Goal: Task Accomplishment & Management: Complete application form

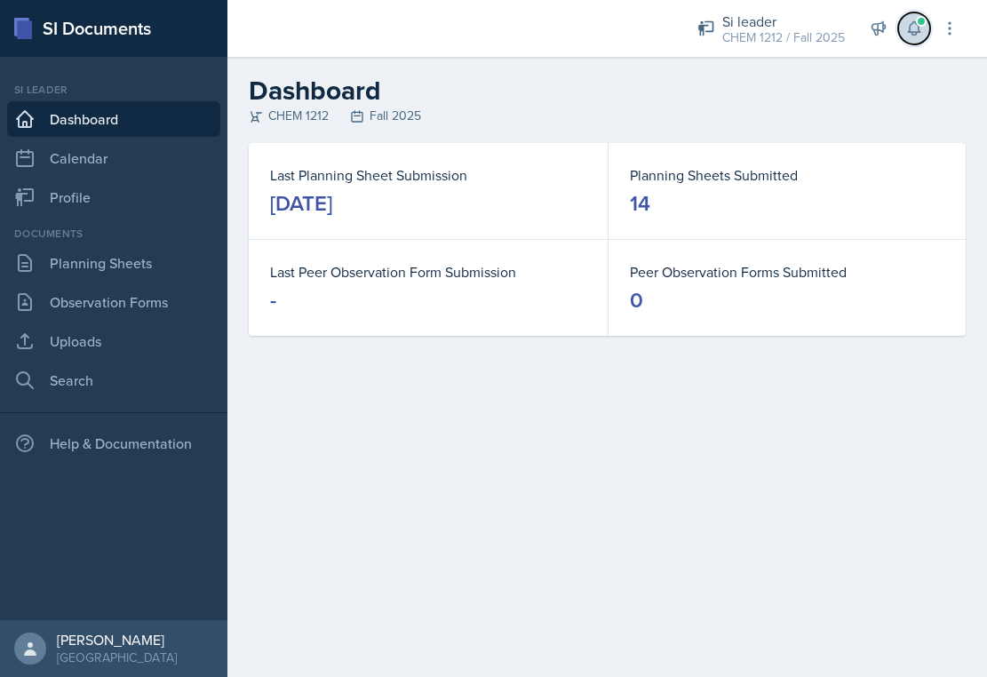
click at [465, 25] on button at bounding box center [914, 28] width 32 height 32
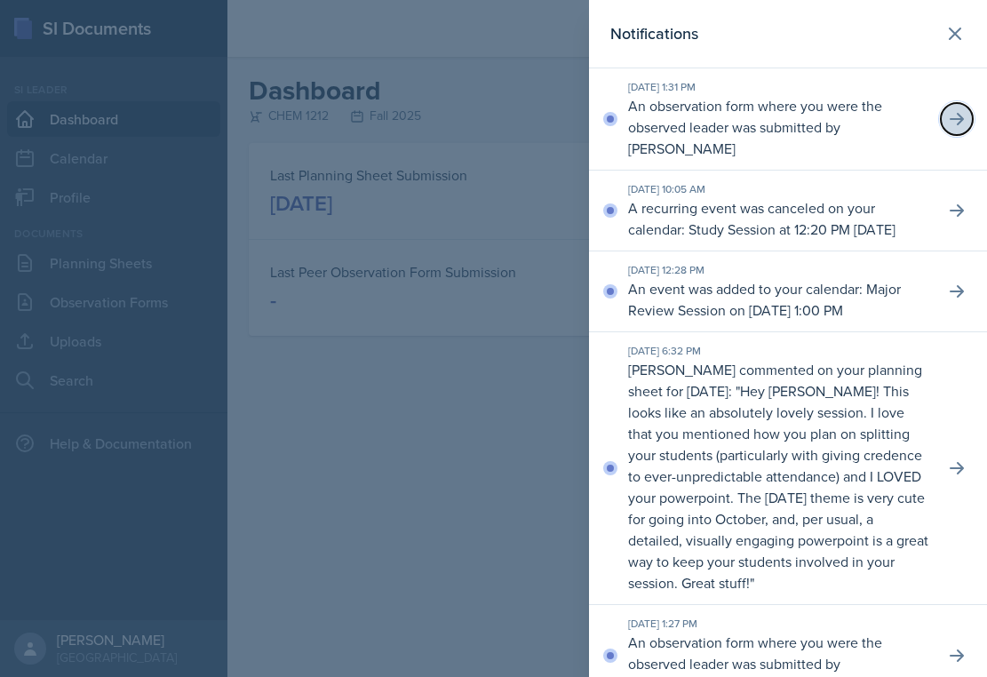
click at [465, 115] on icon at bounding box center [956, 119] width 18 height 18
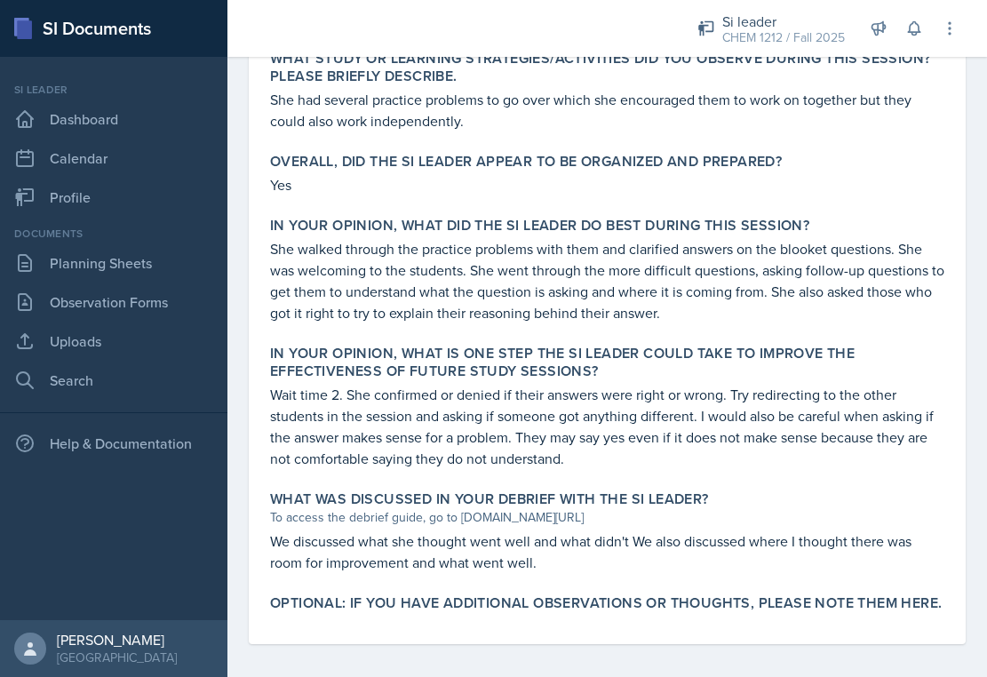
scroll to position [879, 0]
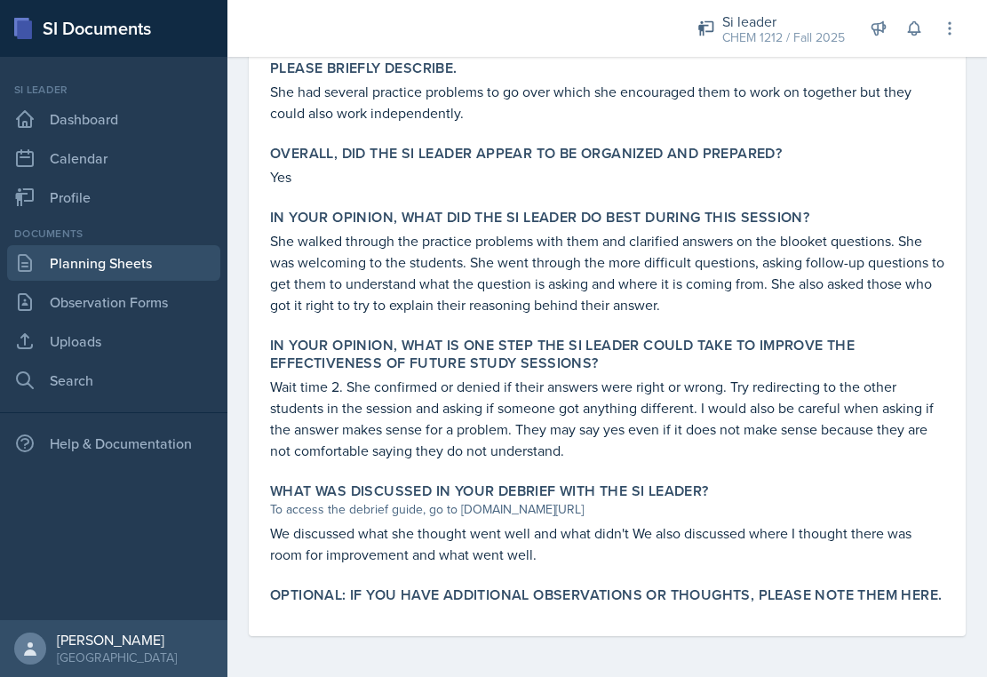
click at [146, 271] on link "Planning Sheets" at bounding box center [113, 263] width 213 height 36
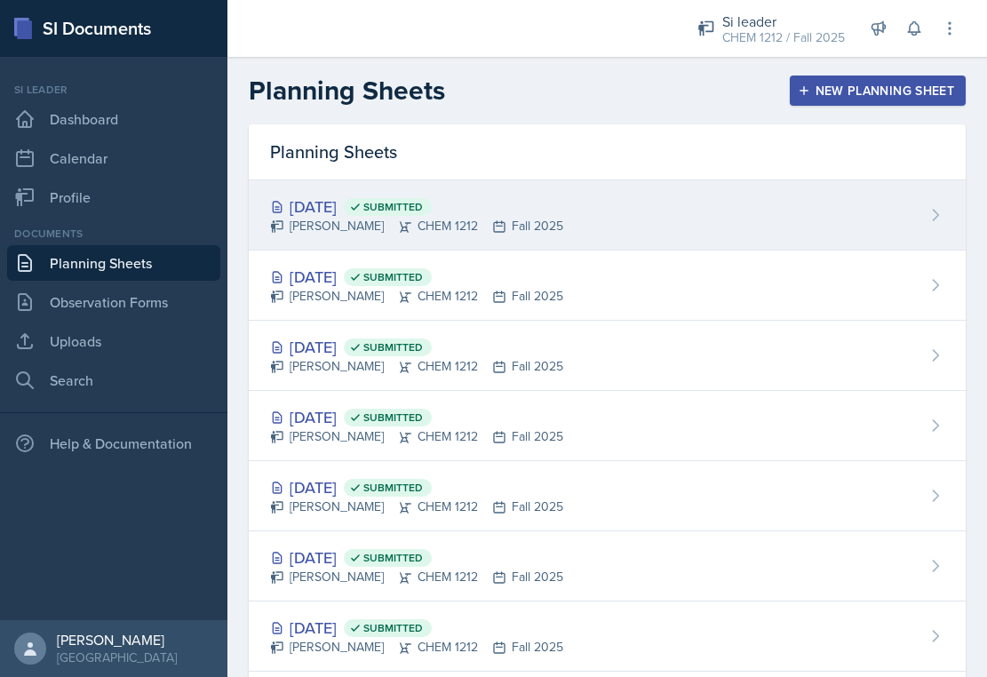
click at [465, 210] on div "[DATE] Submitted [PERSON_NAME] CHEM 1212 Fall 2025" at bounding box center [607, 215] width 717 height 70
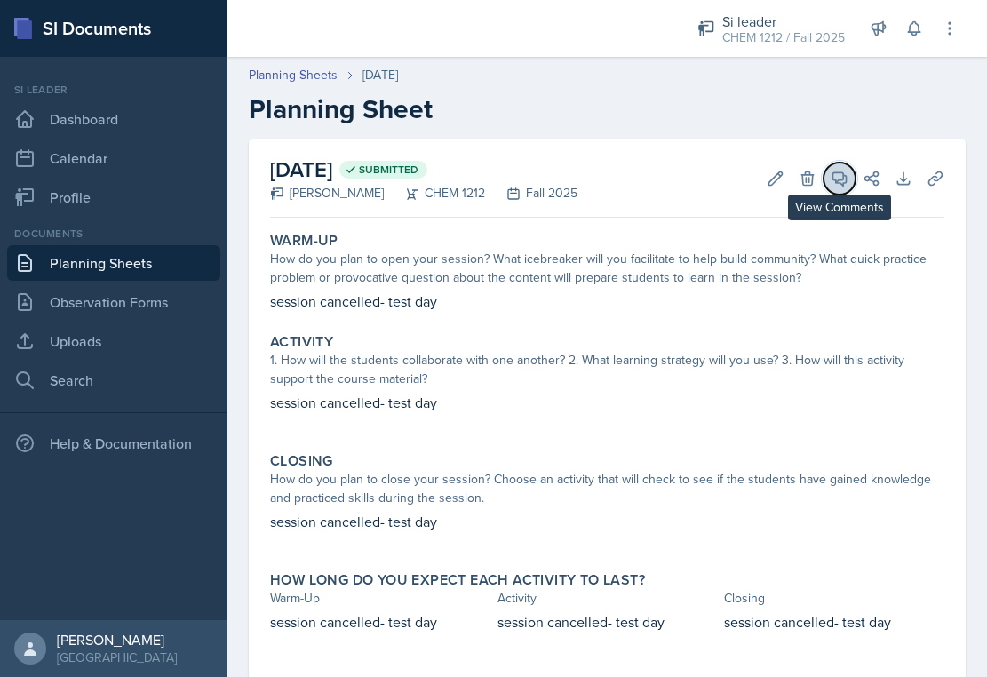
click at [465, 188] on button "View Comments" at bounding box center [839, 179] width 32 height 32
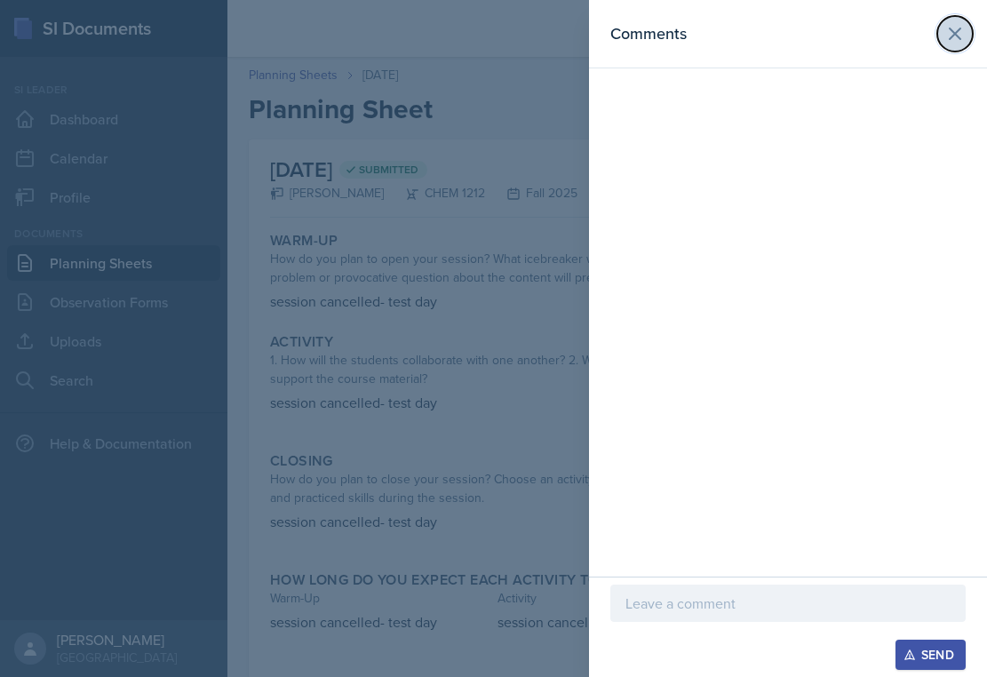
click at [465, 41] on icon at bounding box center [954, 33] width 21 height 21
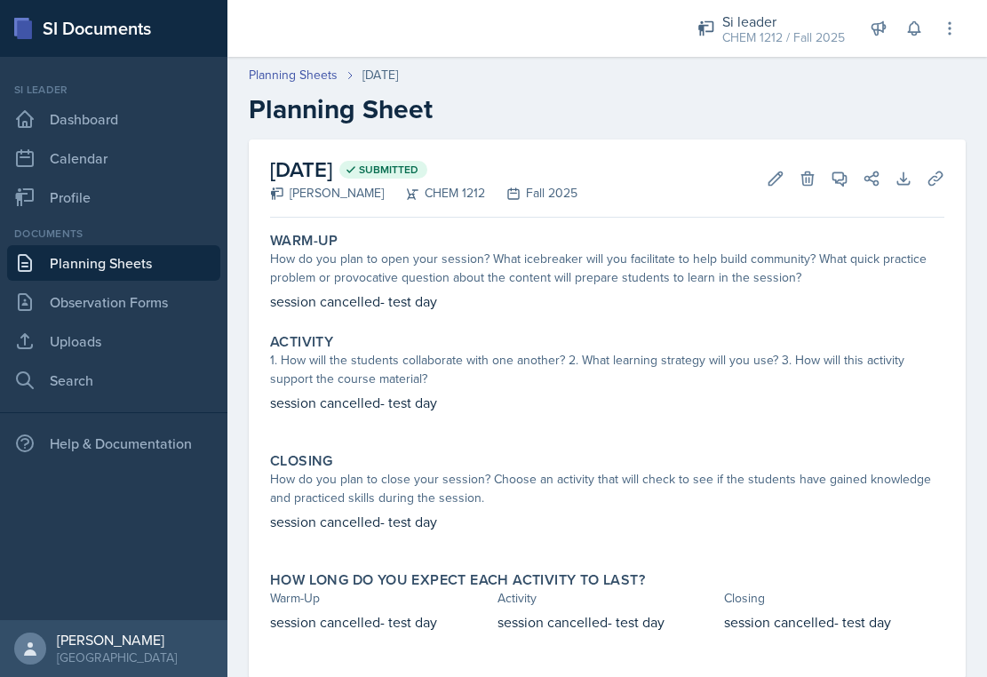
click at [179, 242] on div "Documents Planning Sheets Observation Forms Uploads Search" at bounding box center [113, 312] width 213 height 172
click at [179, 250] on link "Planning Sheets" at bounding box center [113, 263] width 213 height 36
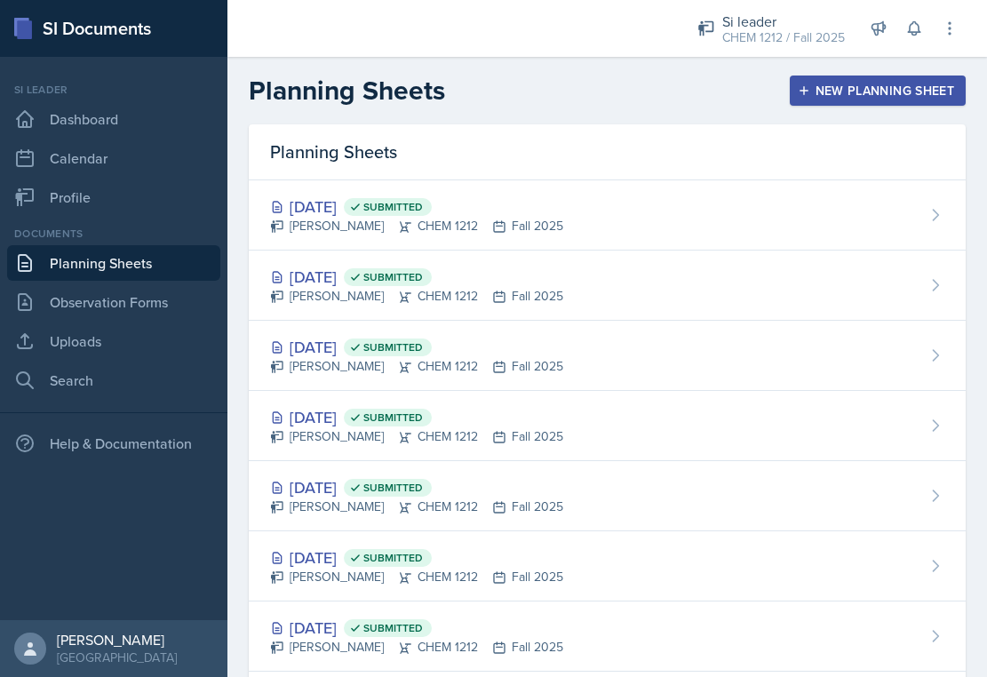
click at [465, 98] on div "New Planning Sheet" at bounding box center [877, 90] width 153 height 14
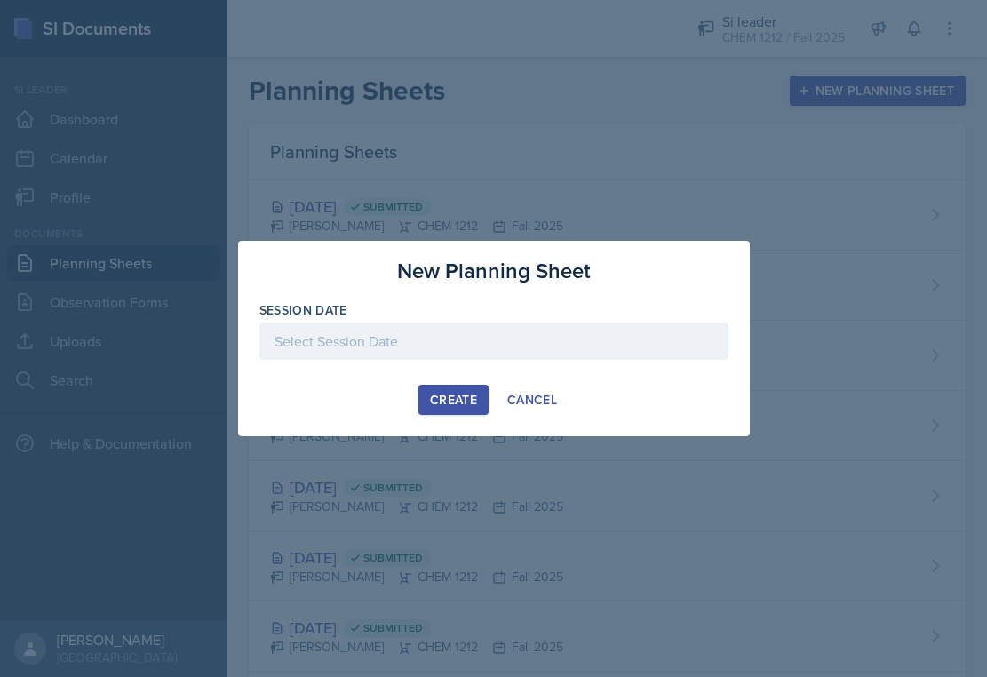
click at [445, 335] on div at bounding box center [493, 340] width 469 height 37
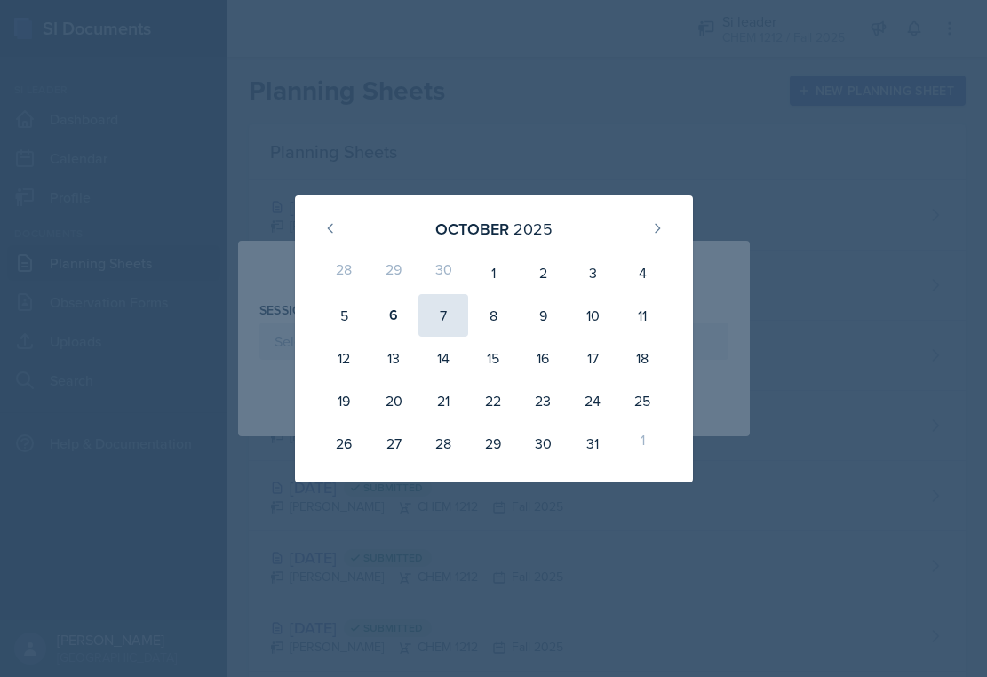
click at [455, 327] on div "7" at bounding box center [443, 315] width 50 height 43
type input "[DATE]"
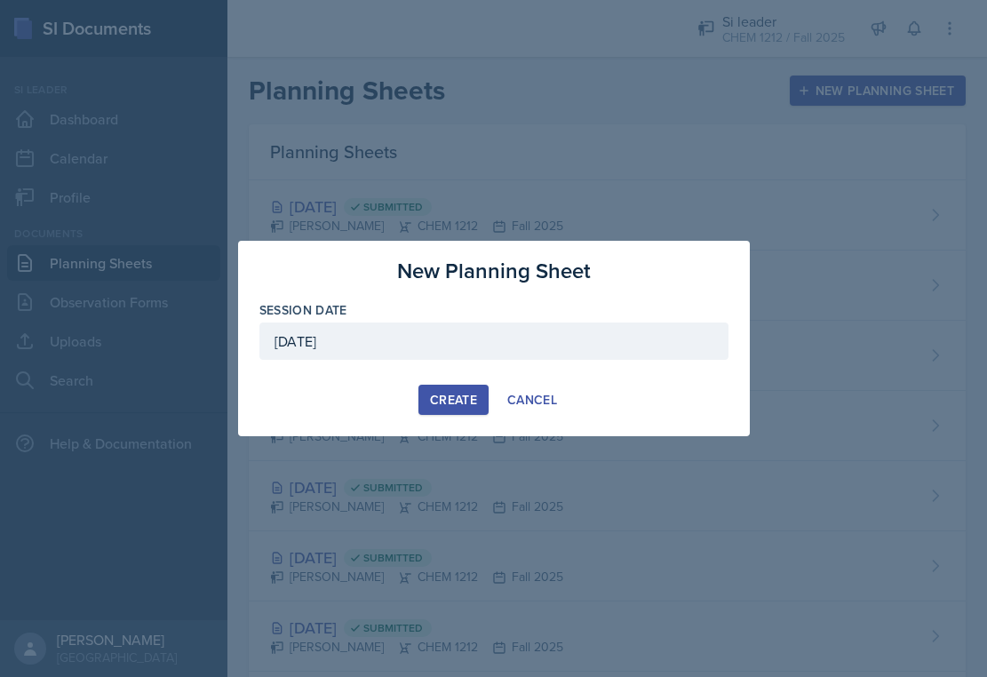
click at [458, 392] on div "Create" at bounding box center [453, 399] width 47 height 14
